Goal: Check status

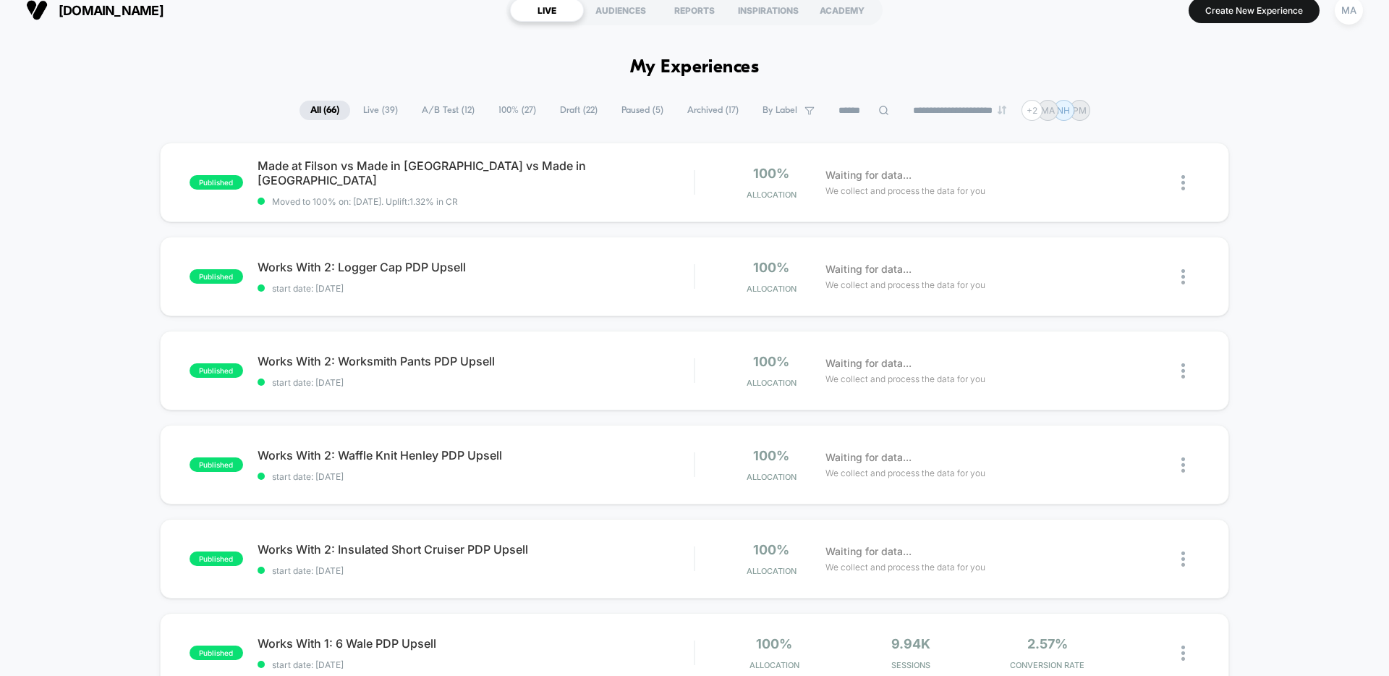
scroll to position [61, 0]
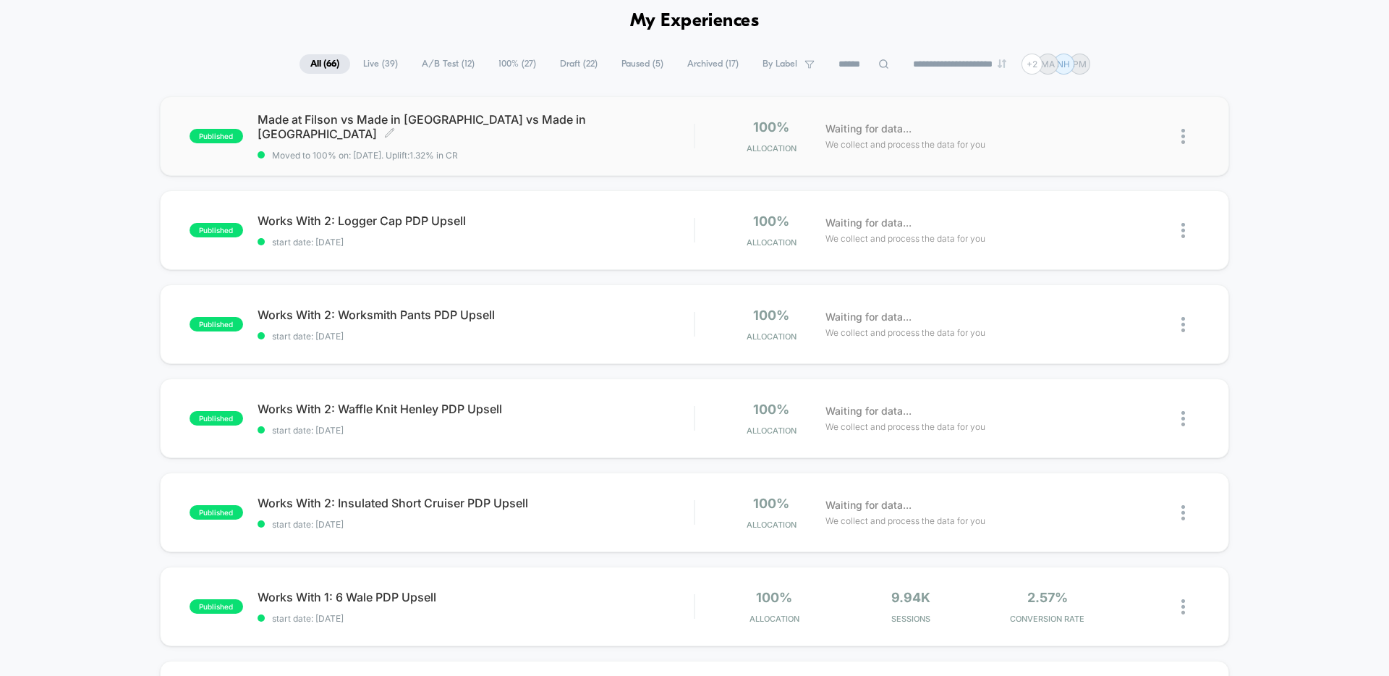
click at [482, 140] on div "Made at Filson vs Made in [GEOGRAPHIC_DATA] vs Made in [GEOGRAPHIC_DATA] Click …" at bounding box center [476, 136] width 436 height 48
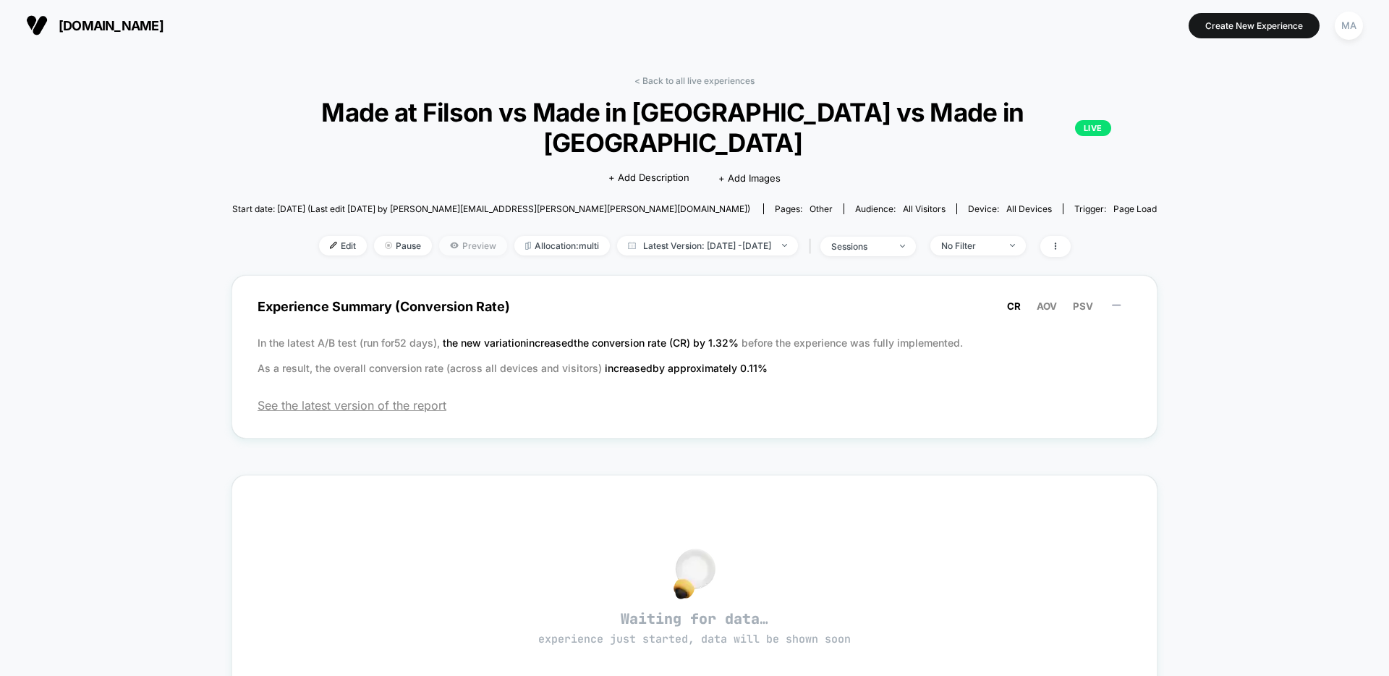
click at [439, 236] on span "Preview" at bounding box center [473, 246] width 68 height 20
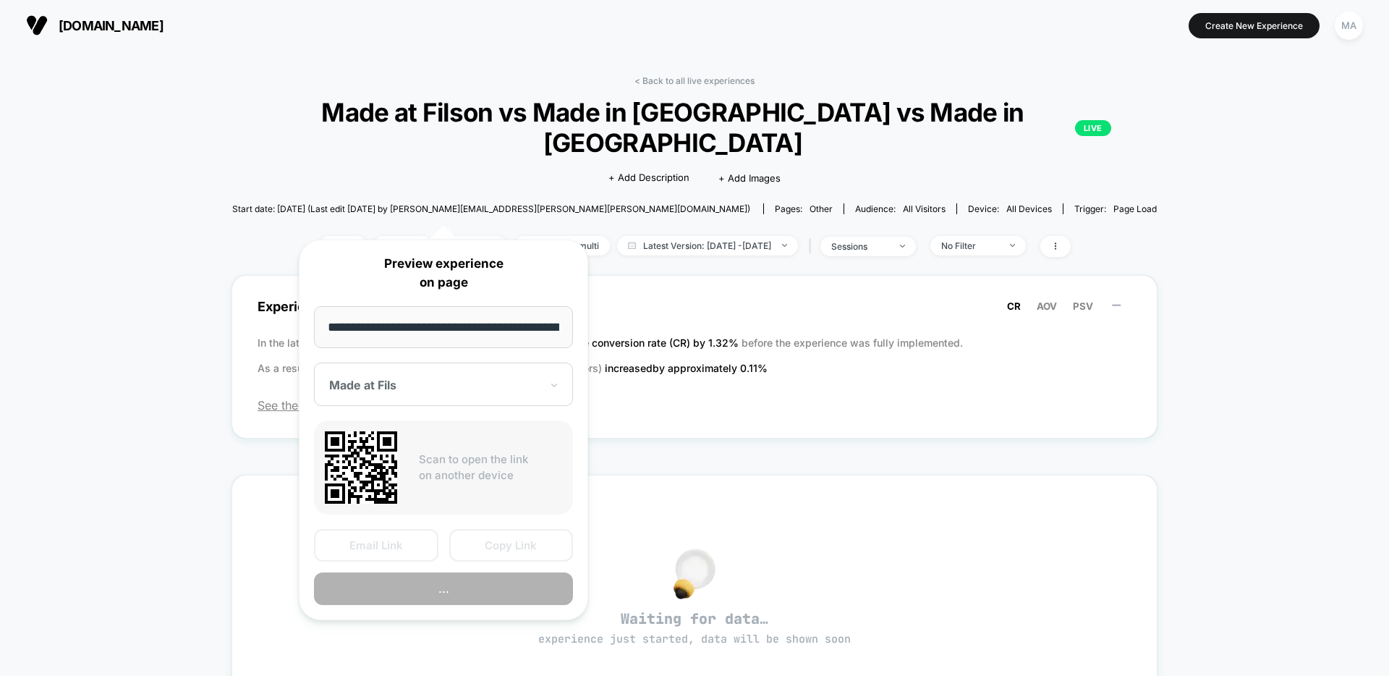
scroll to position [0, 179]
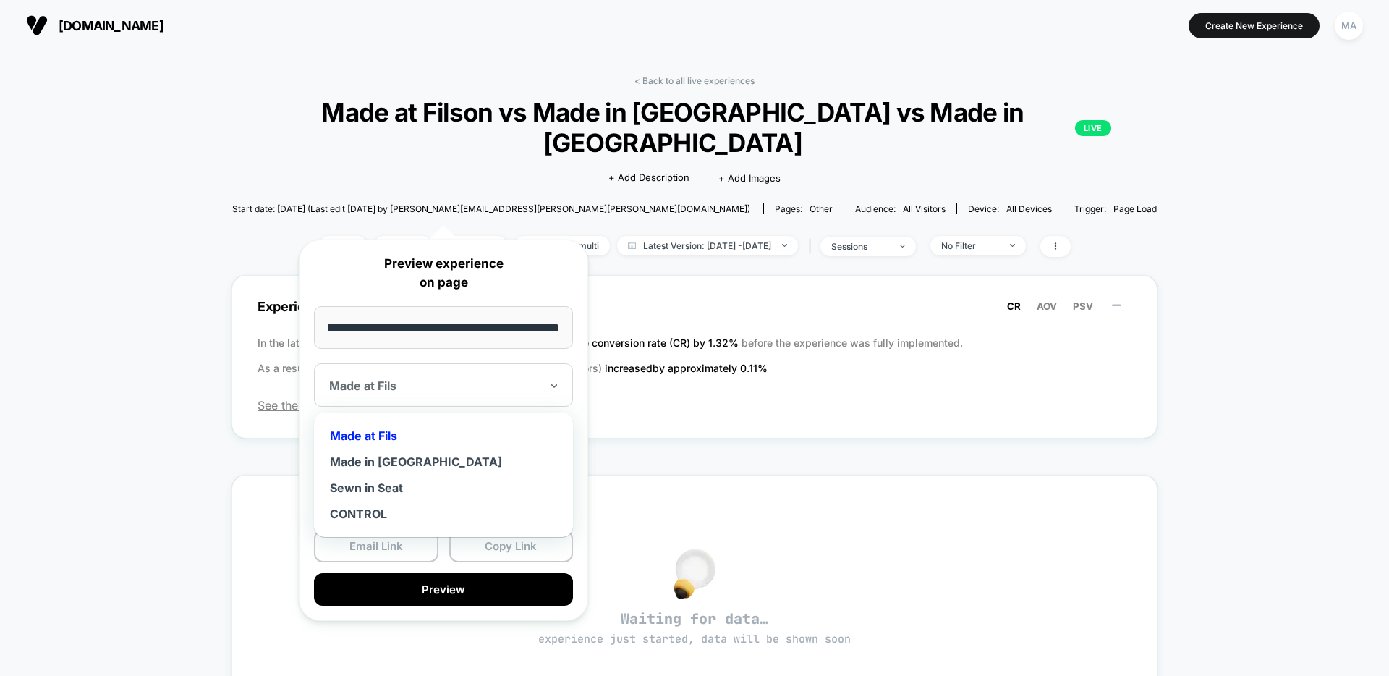
click at [392, 394] on div "Made at Fils" at bounding box center [443, 384] width 259 height 43
click at [566, 349] on div "**********" at bounding box center [443, 429] width 289 height 381
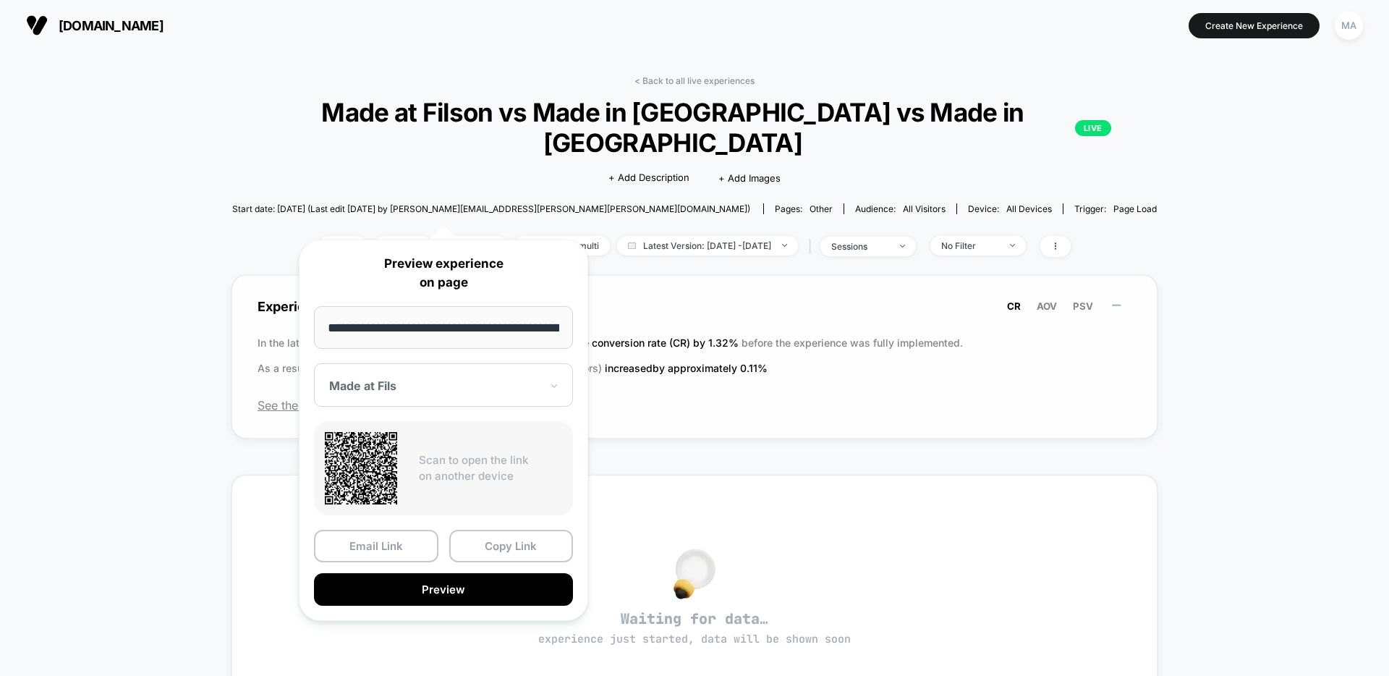
click at [716, 290] on span "Experience Summary (Conversion Rate) CR AOV PSV" at bounding box center [695, 306] width 874 height 33
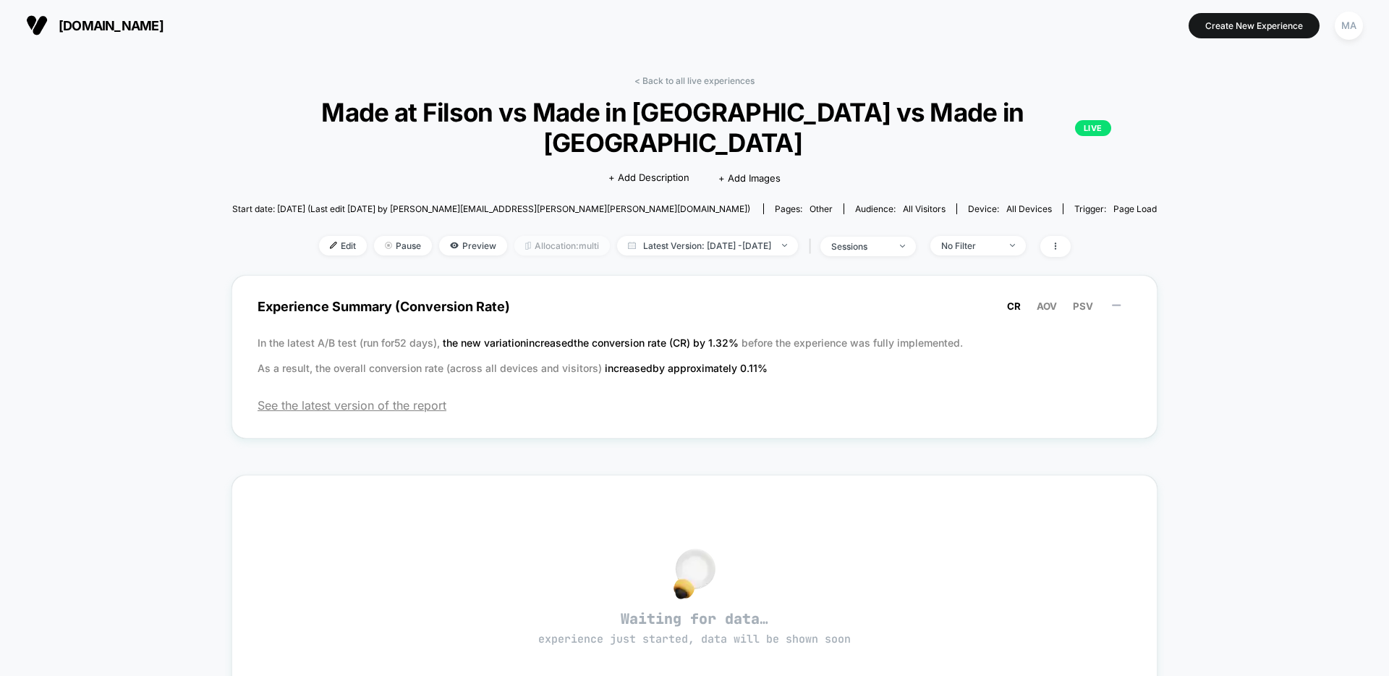
click at [540, 236] on span "Allocation: multi" at bounding box center [562, 246] width 96 height 20
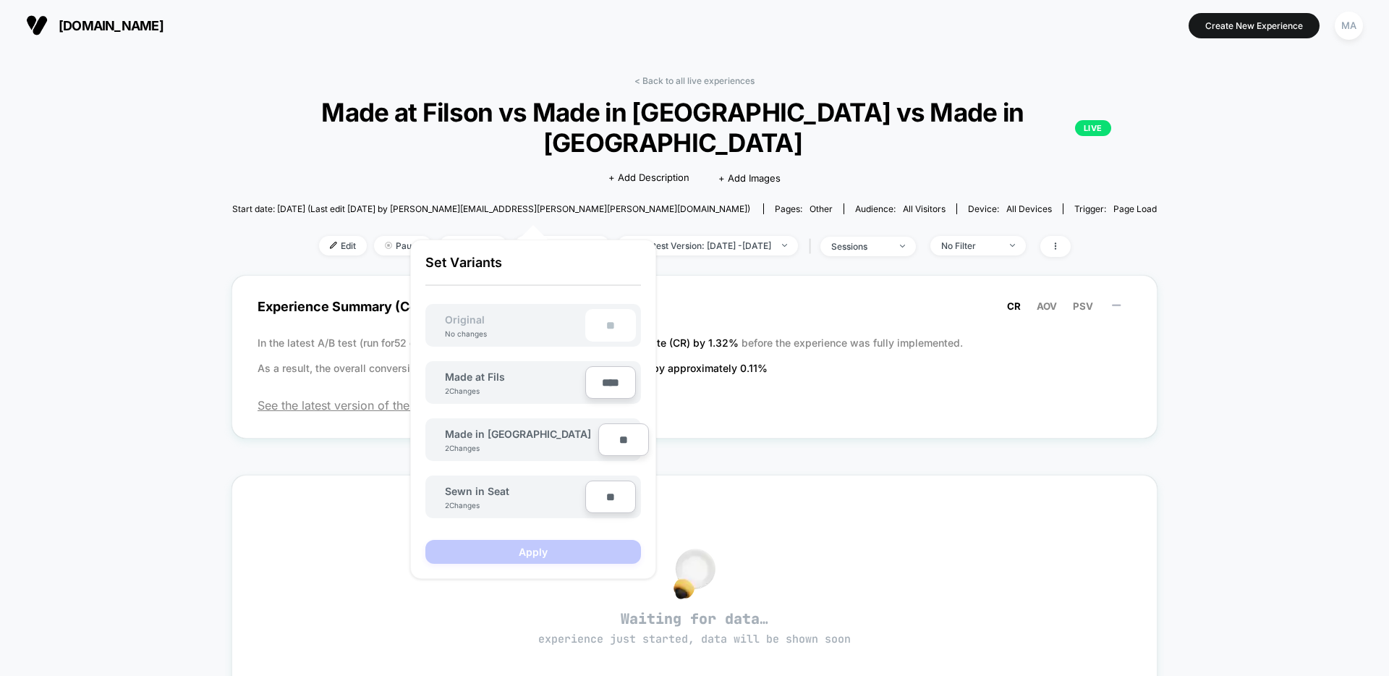
click at [245, 305] on div "< Back to all live experiences Made at Filson vs Made in [GEOGRAPHIC_DATA] vs M…" at bounding box center [694, 521] width 1389 height 940
